Goal: Navigation & Orientation: Find specific page/section

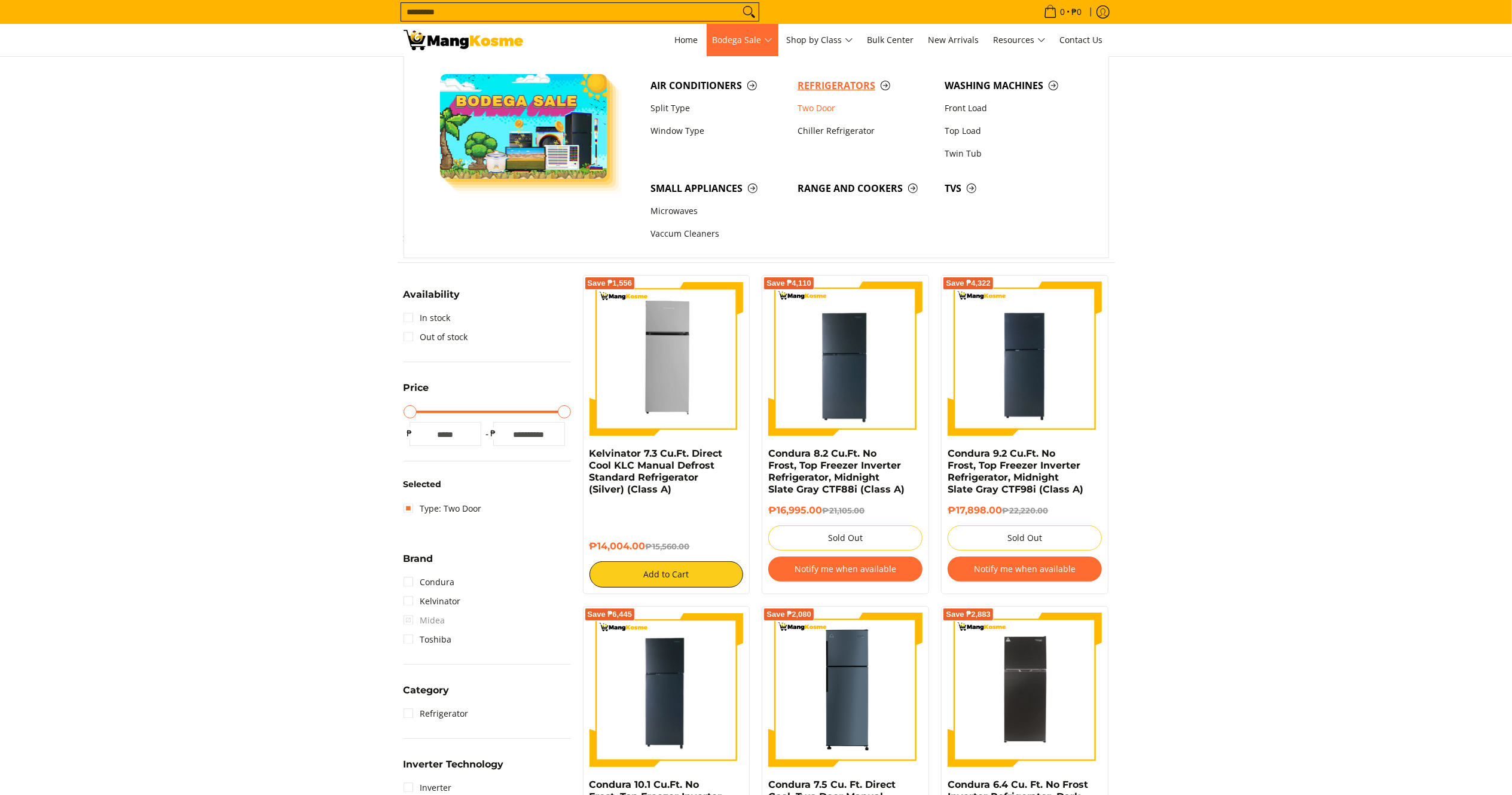
click at [825, 83] on span "Refrigerators" at bounding box center [865, 85] width 135 height 15
